Goal: Task Accomplishment & Management: Use online tool/utility

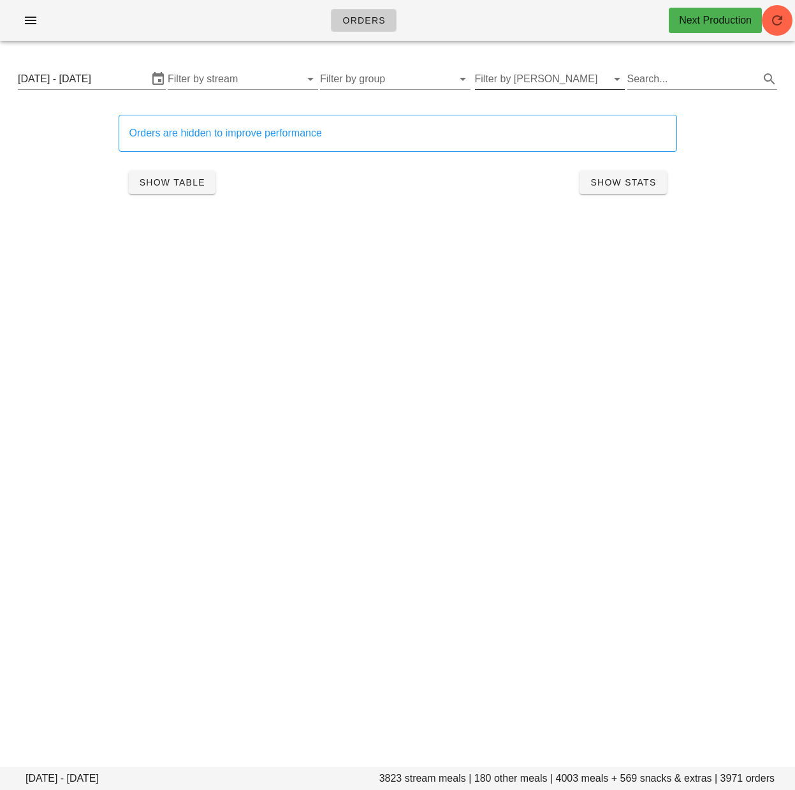
click at [554, 82] on input "Filter by tod" at bounding box center [540, 79] width 130 height 20
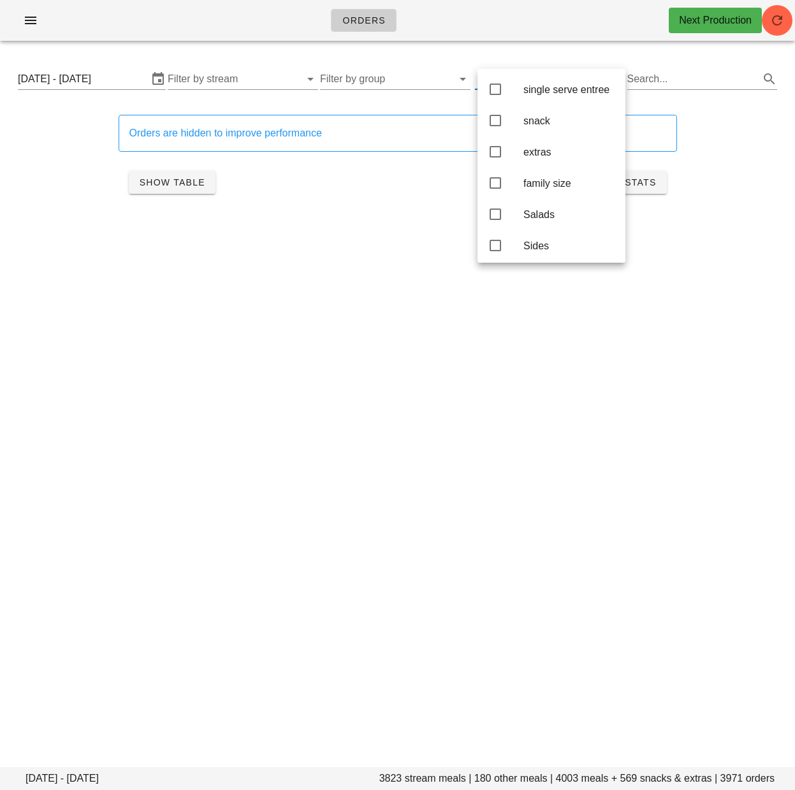
click at [502, 187] on icon at bounding box center [495, 182] width 15 height 15
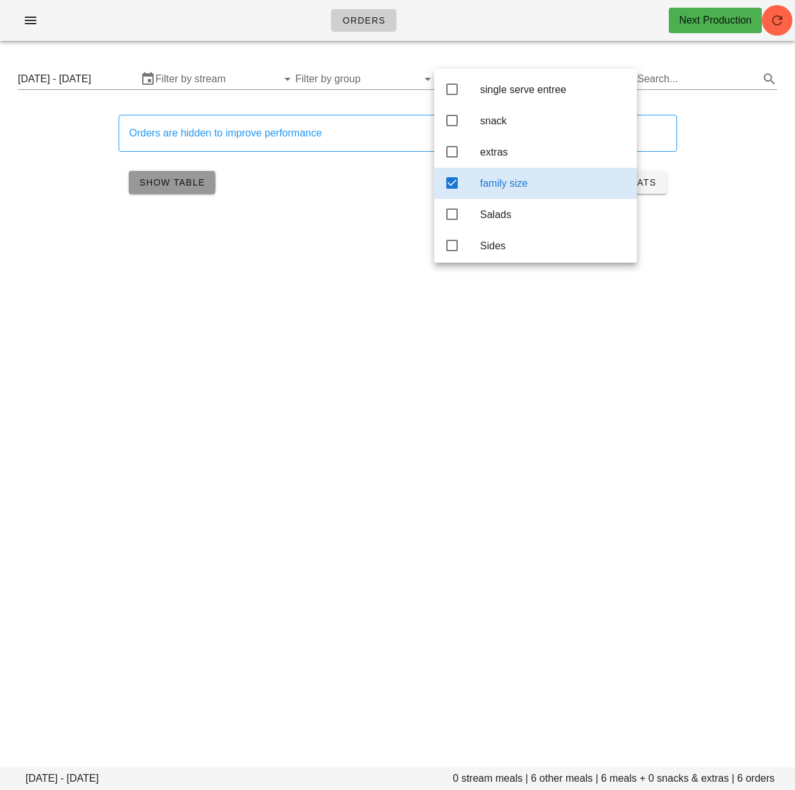
click at [181, 182] on span "Show Table" at bounding box center [172, 182] width 66 height 10
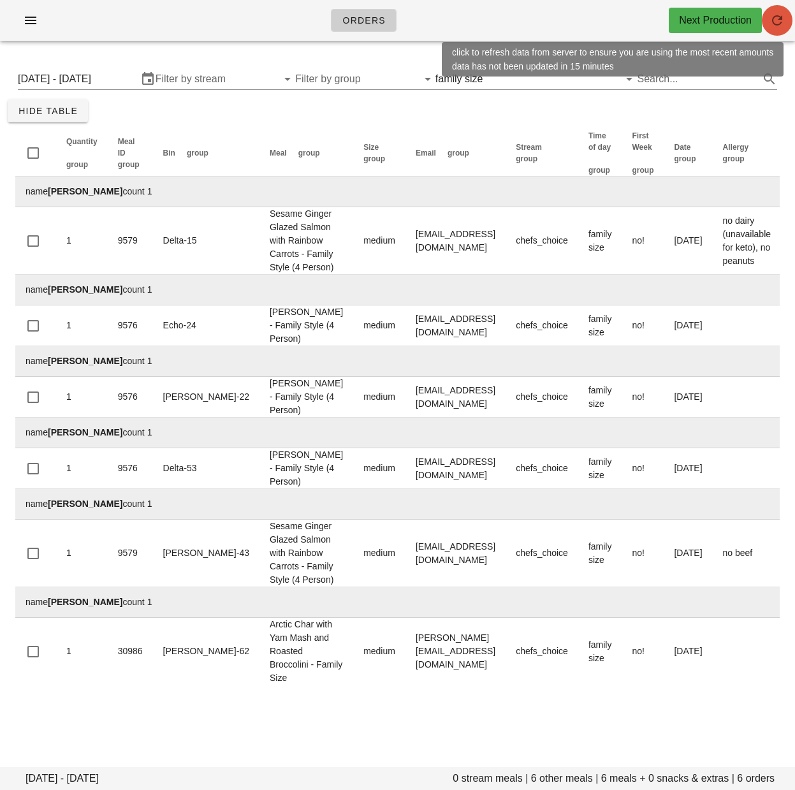
click at [777, 22] on icon "button" at bounding box center [777, 20] width 15 height 15
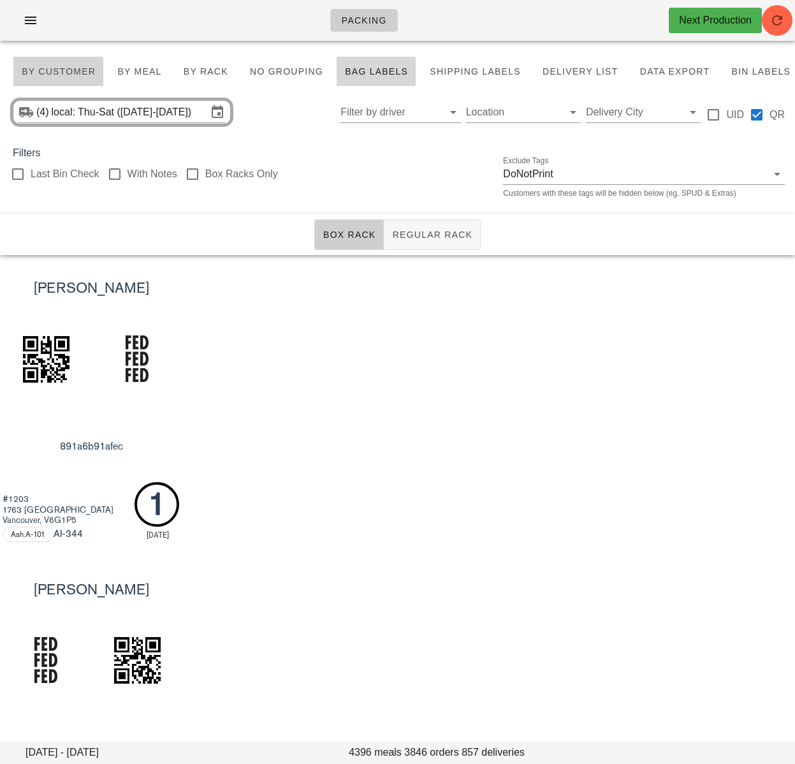
click at [70, 71] on span "By Customer" at bounding box center [58, 71] width 75 height 10
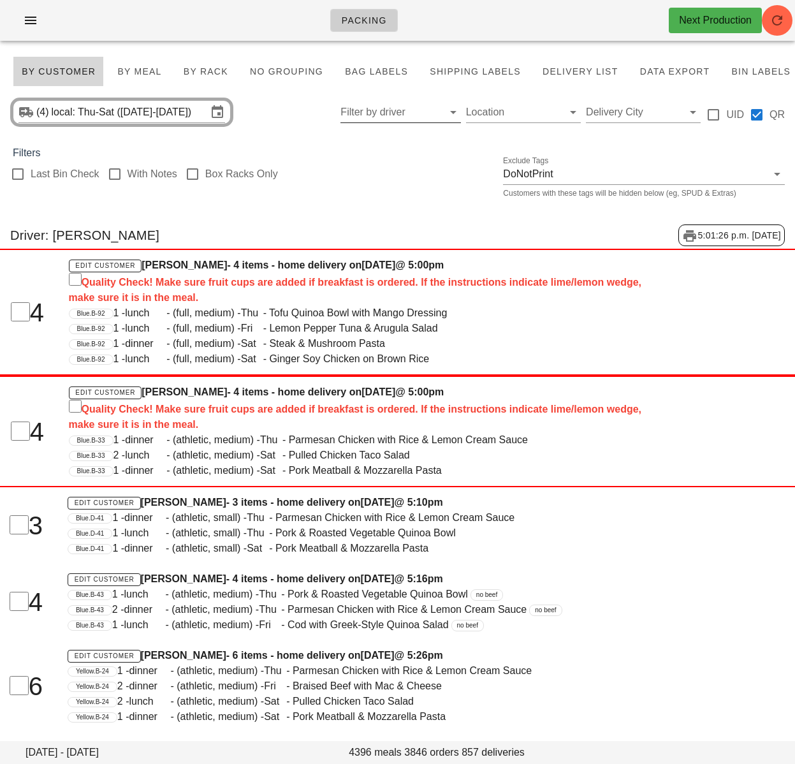
click at [374, 119] on input "Filter by driver" at bounding box center [389, 112] width 99 height 20
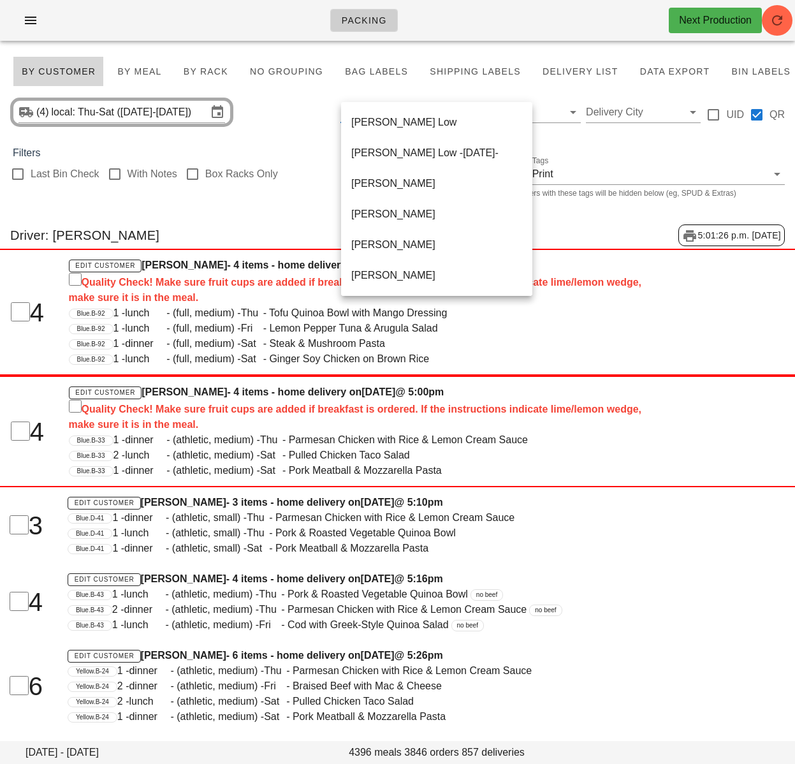
scroll to position [735, 0]
click at [404, 249] on div "Unassigned" at bounding box center [436, 244] width 171 height 12
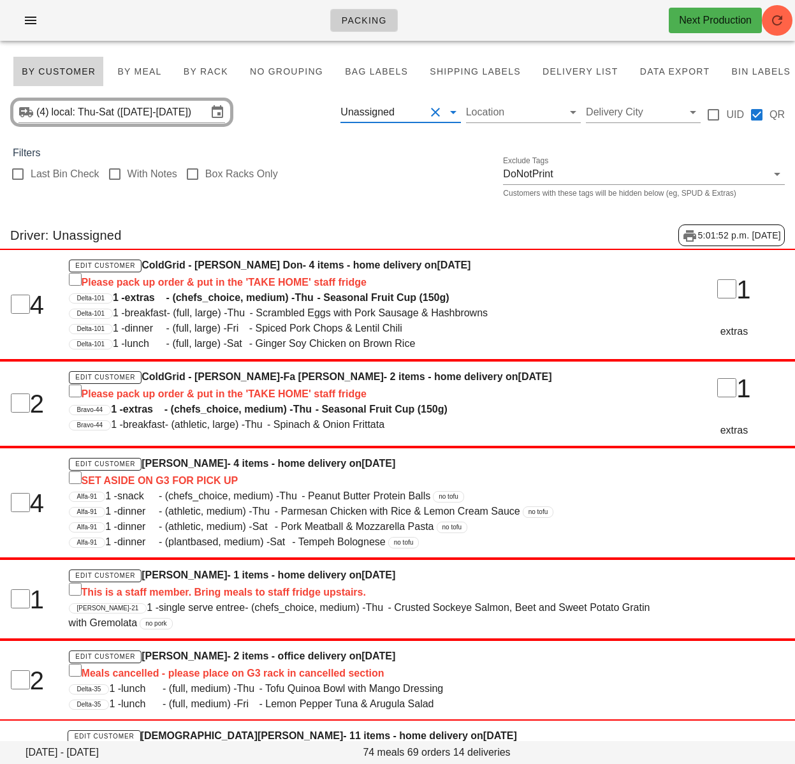
drag, startPoint x: 435, startPoint y: 110, endPoint x: 106, endPoint y: 752, distance: 721.8
click at [435, 110] on button "Clear Filter by driver" at bounding box center [435, 112] width 15 height 15
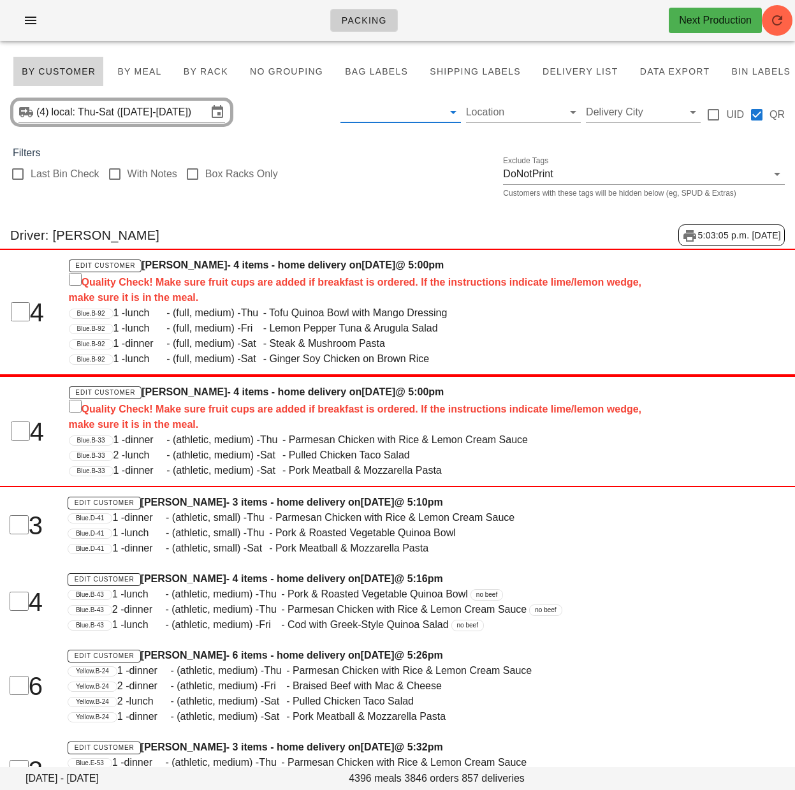
click at [280, 500] on h4 "Edit Customer Alison Farrell - 3 items - home delivery on Wednesday Sep 10 @ 5:…" at bounding box center [364, 502] width 592 height 15
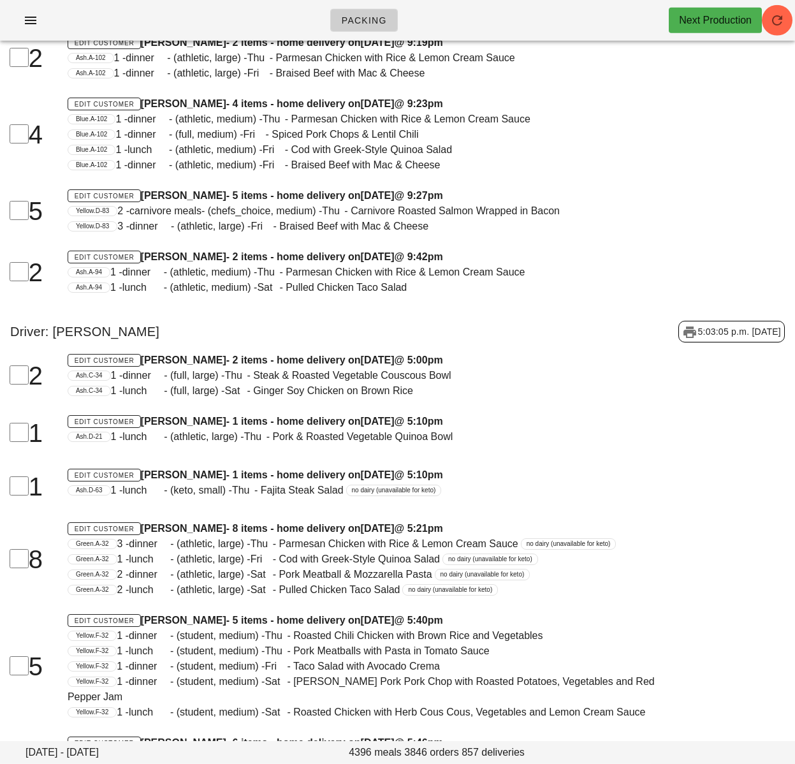
scroll to position [30477, 0]
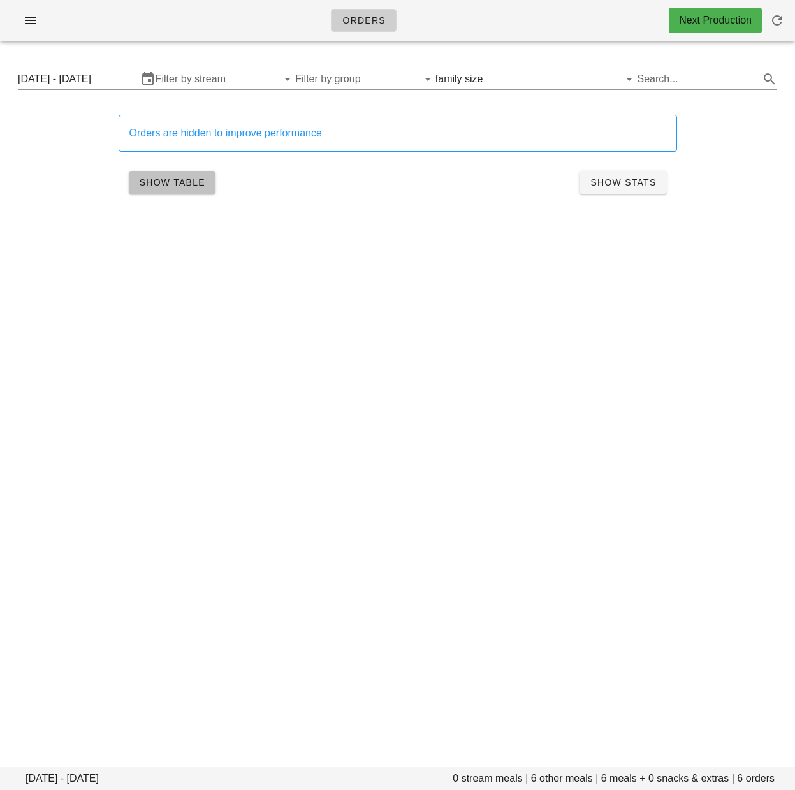
click at [175, 185] on span "Show Table" at bounding box center [172, 182] width 66 height 10
